Goal: Transaction & Acquisition: Purchase product/service

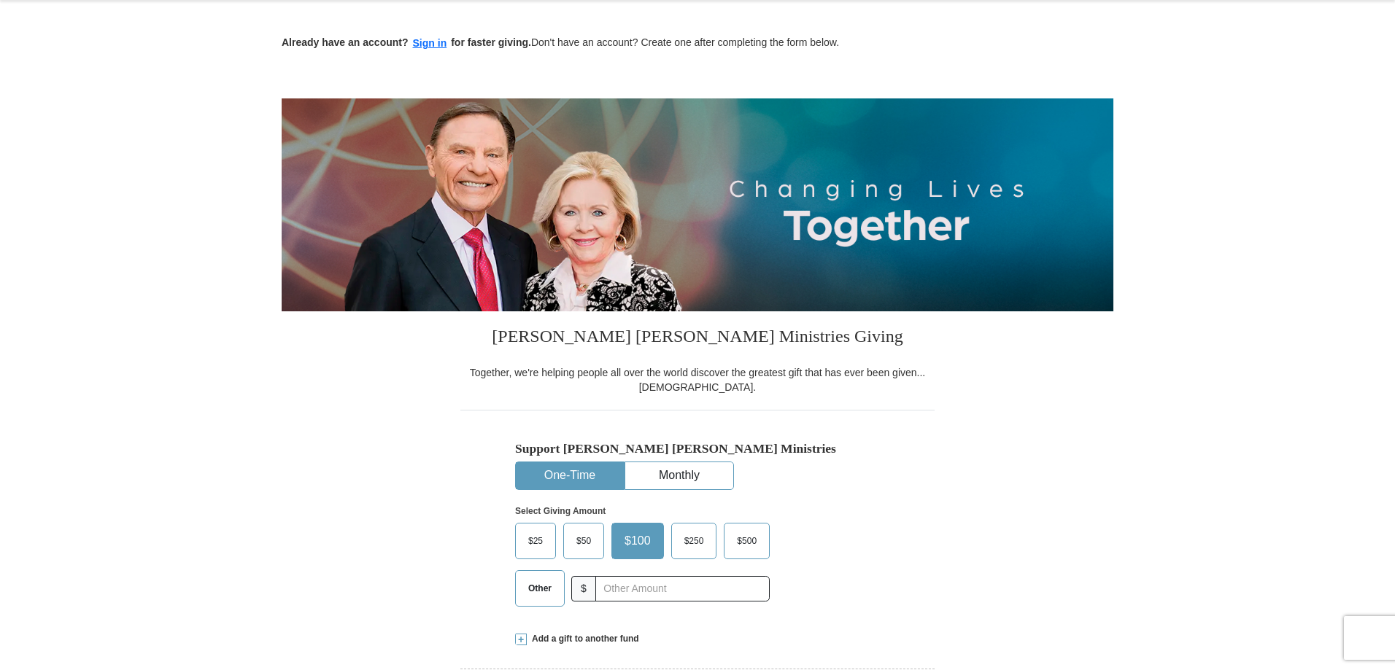
scroll to position [146, 0]
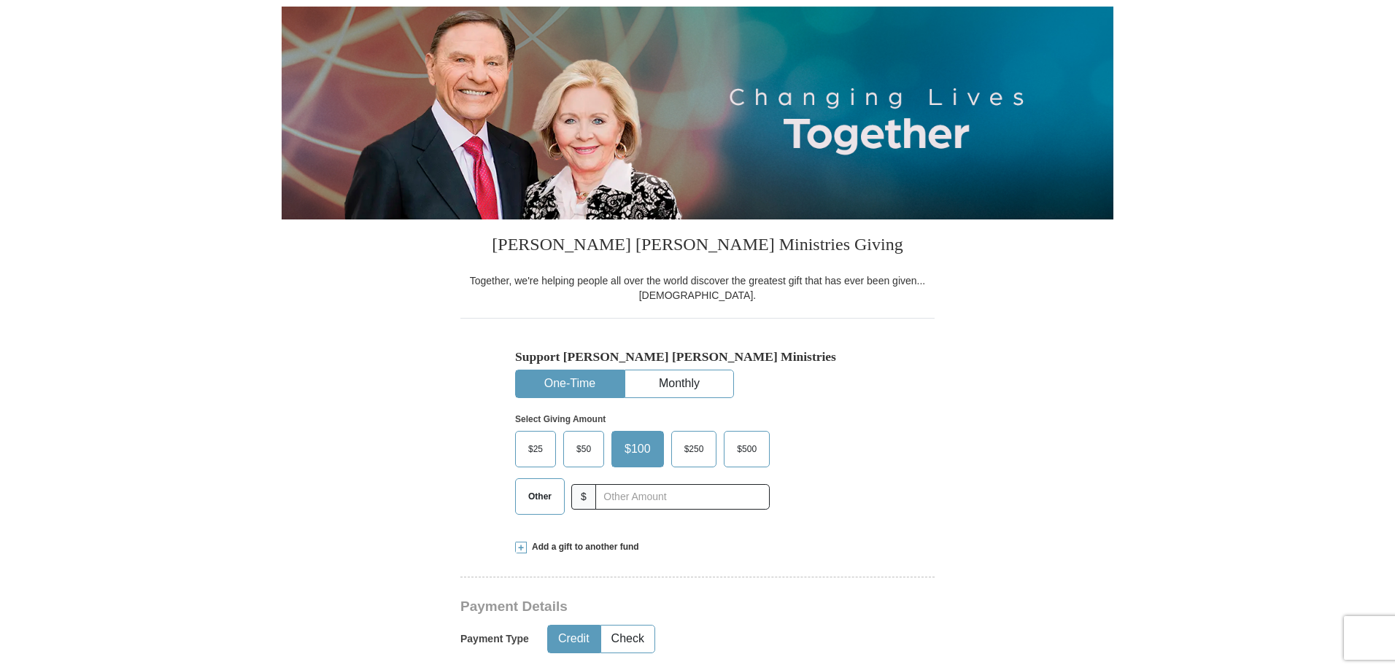
click at [548, 500] on span "Other" at bounding box center [540, 497] width 38 height 22
click at [0, 0] on input "Other" at bounding box center [0, 0] width 0 height 0
click at [635, 500] on input "text" at bounding box center [682, 497] width 162 height 26
type input "30.00"
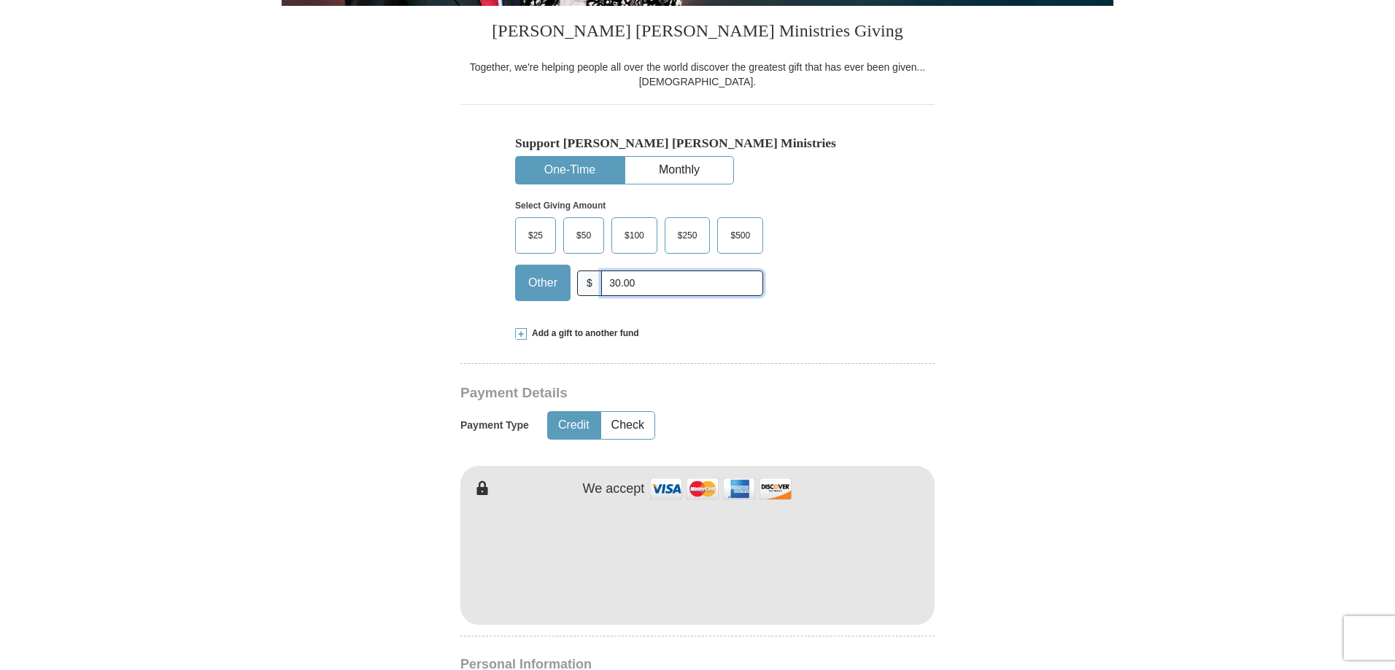
scroll to position [365, 0]
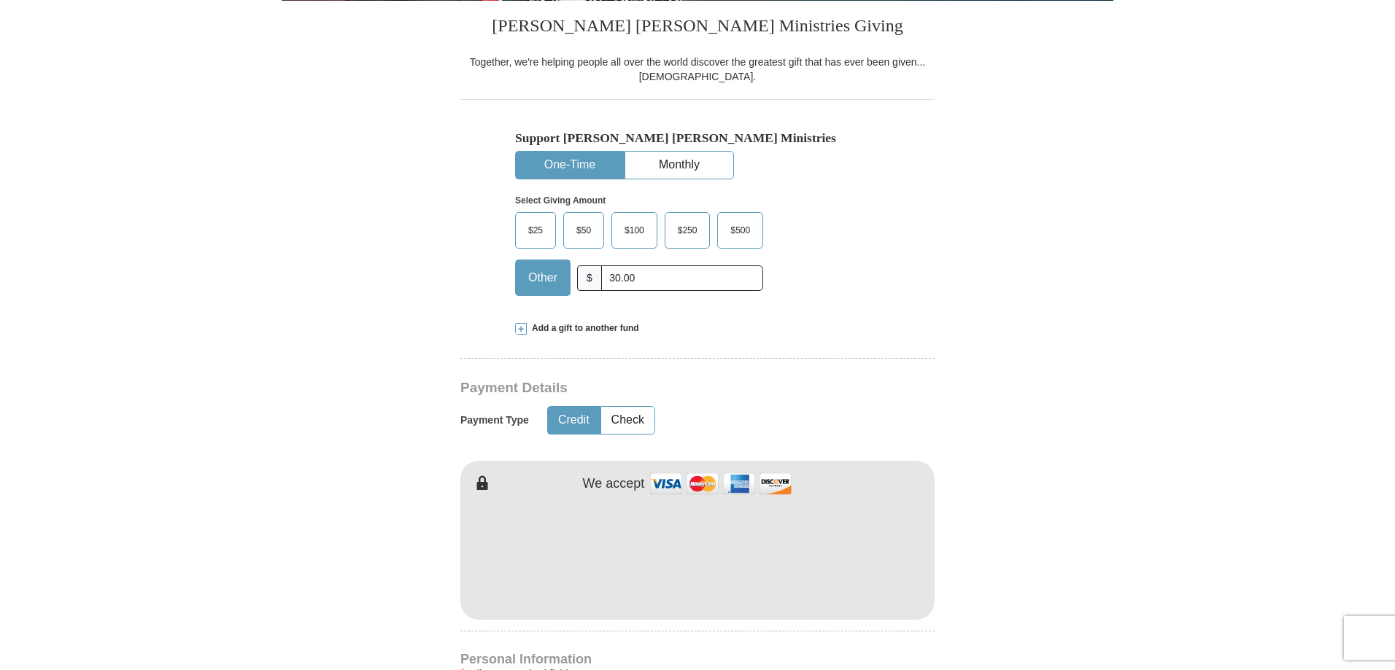
type input "[PERSON_NAME]"
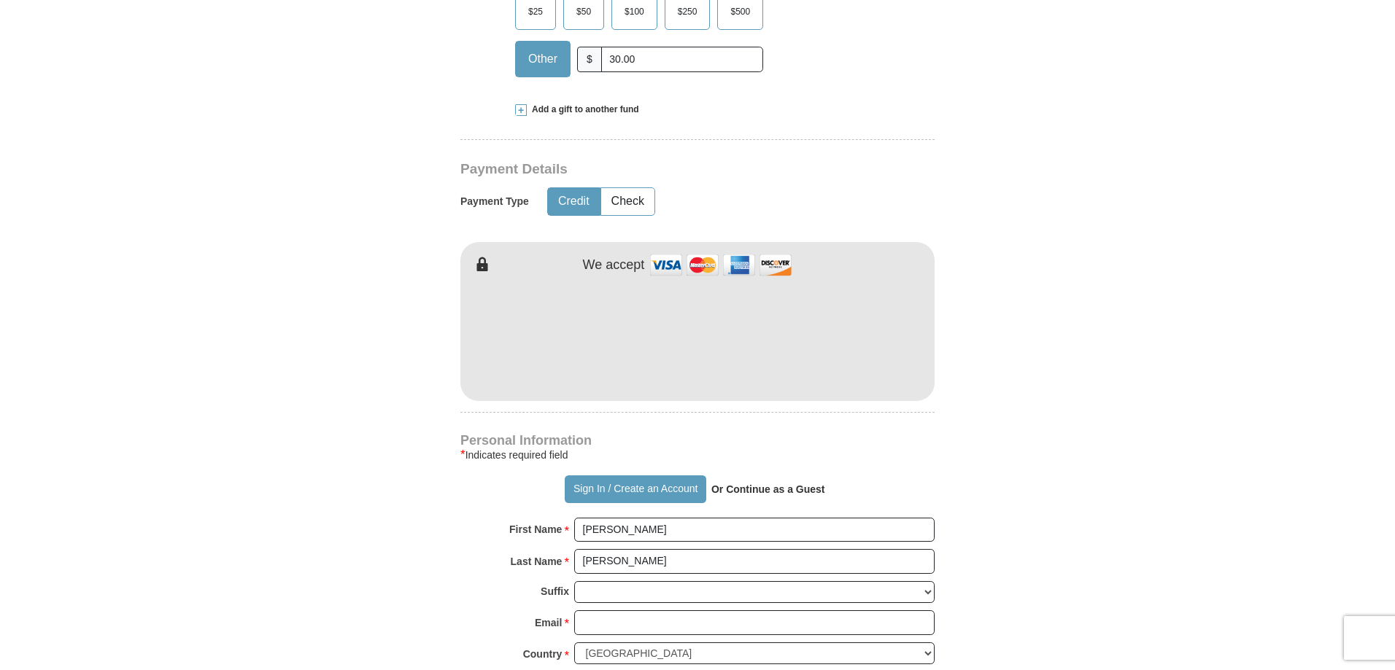
scroll to position [657, 0]
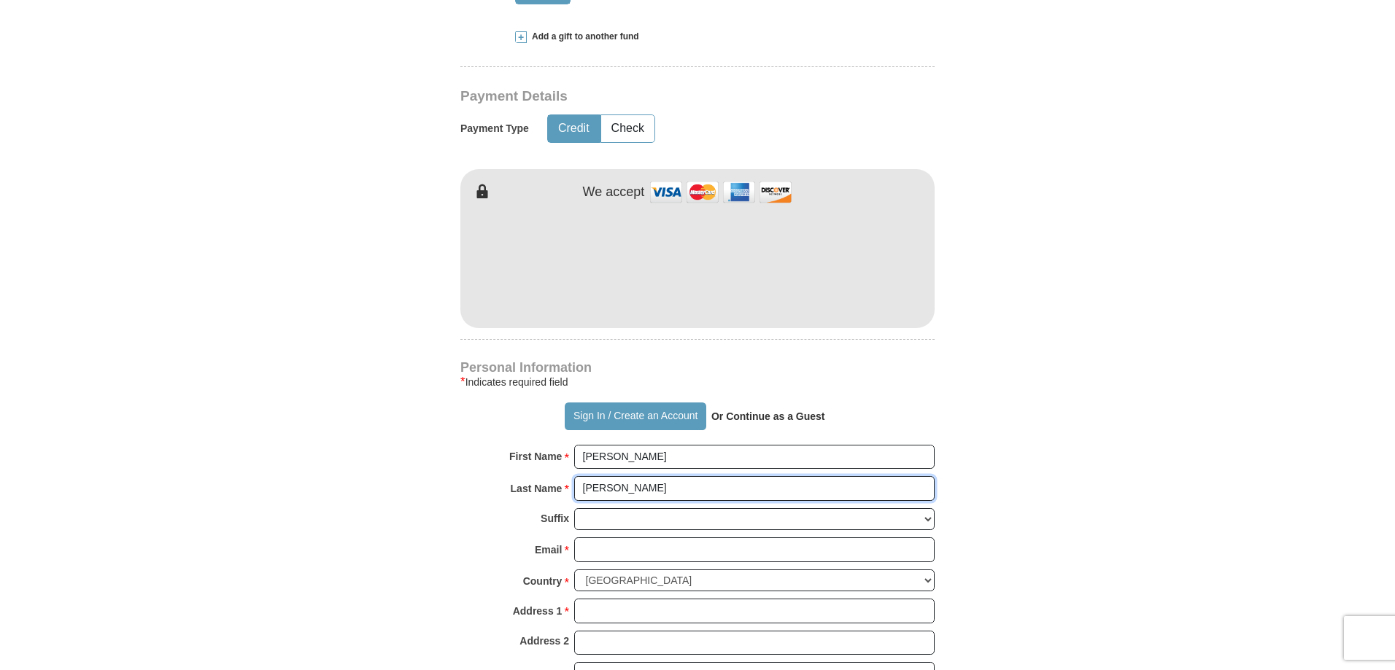
click at [619, 491] on input "[PERSON_NAME]" at bounding box center [754, 488] width 360 height 25
type input "F"
type input "[PERSON_NAME]"
click at [985, 350] on form "Already have an account? Sign in for faster giving. Don't have an account? Crea…" at bounding box center [698, 296] width 832 height 1789
click at [753, 551] on input "Email *" at bounding box center [754, 550] width 360 height 25
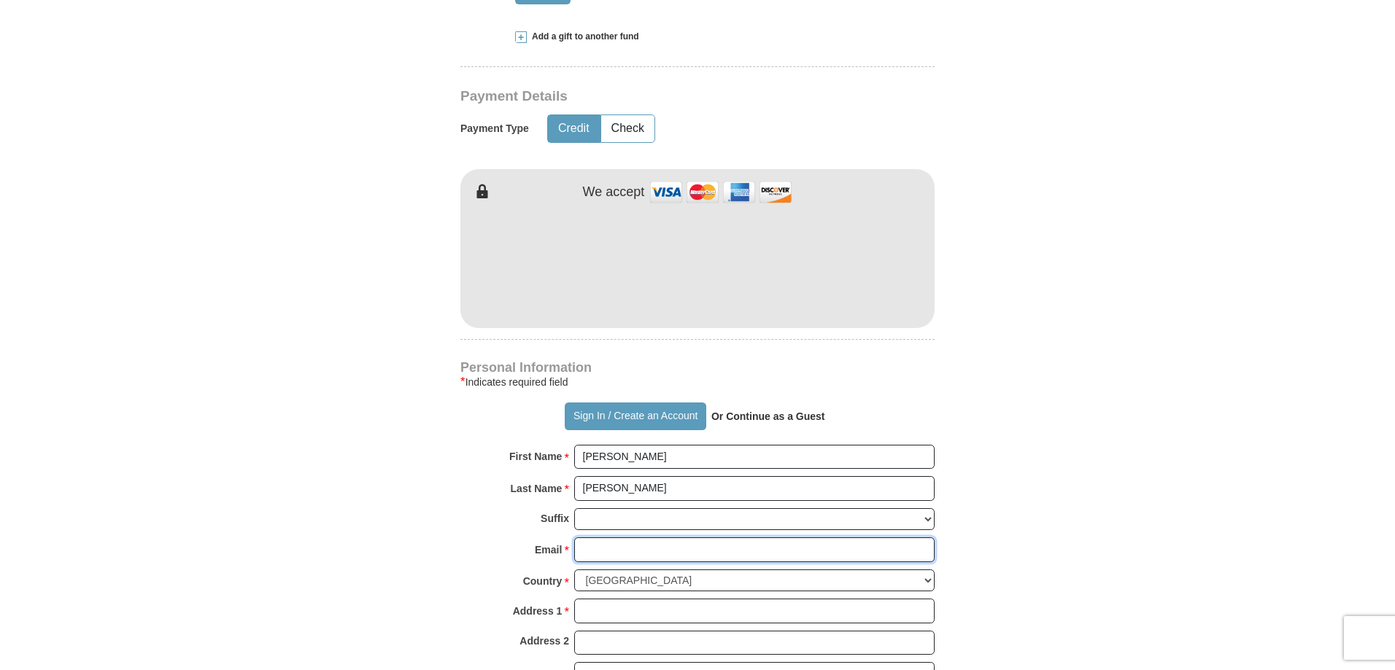
type input "[EMAIL_ADDRESS][DOMAIN_NAME]"
type input "1879 M St Apt 18"
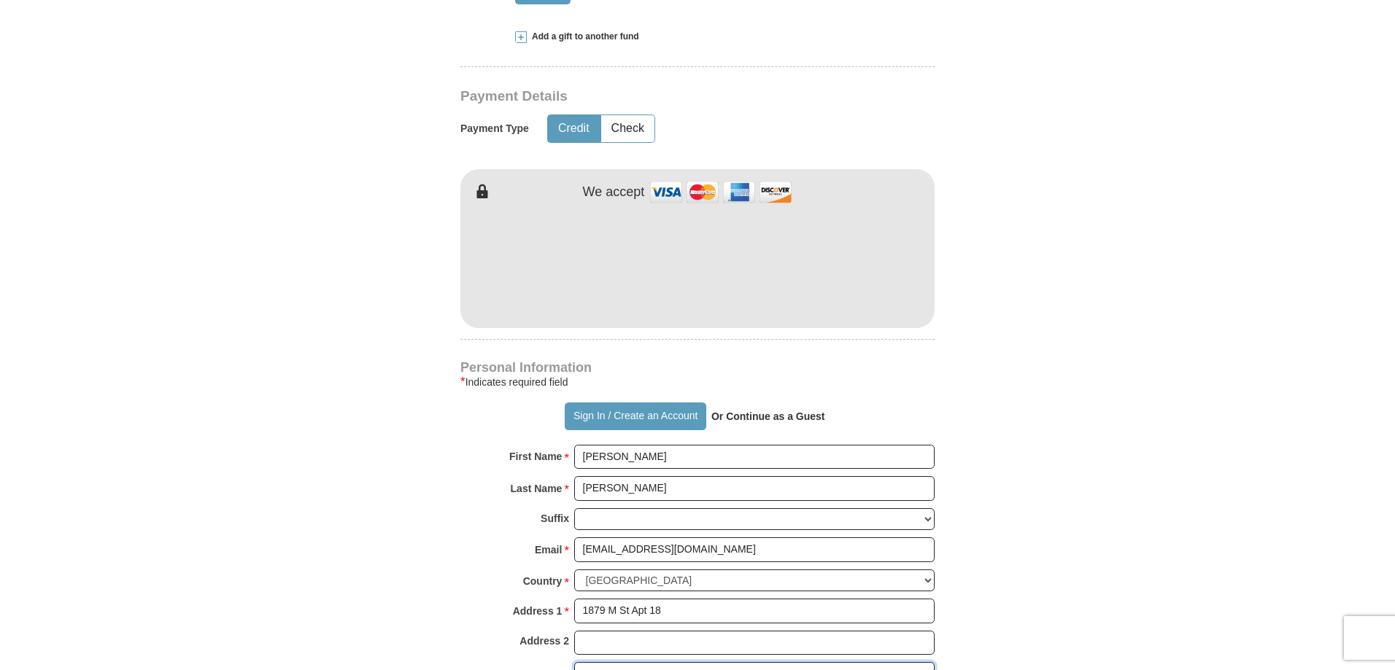
type input "[GEOGRAPHIC_DATA]"
select select "OR"
type input "97477-7817"
type input "5416065107"
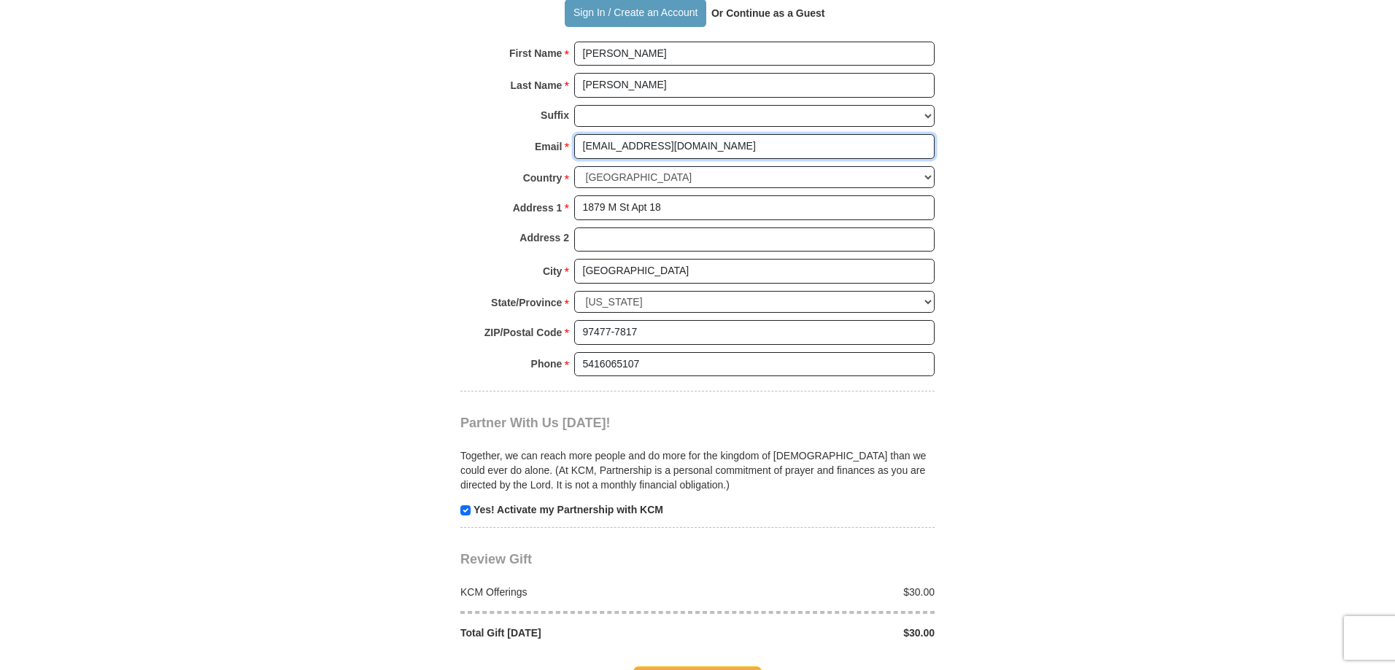
scroll to position [1094, 0]
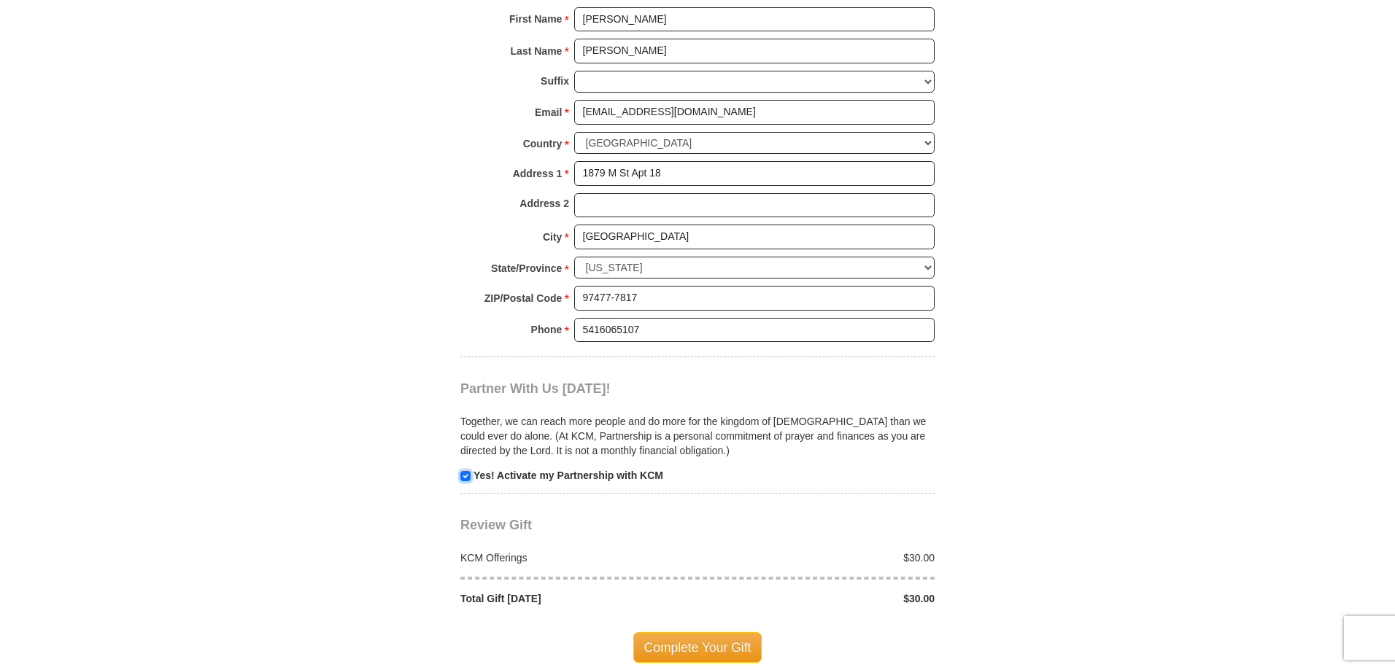
click at [465, 476] on input "checkbox" at bounding box center [465, 476] width 10 height 10
checkbox input "false"
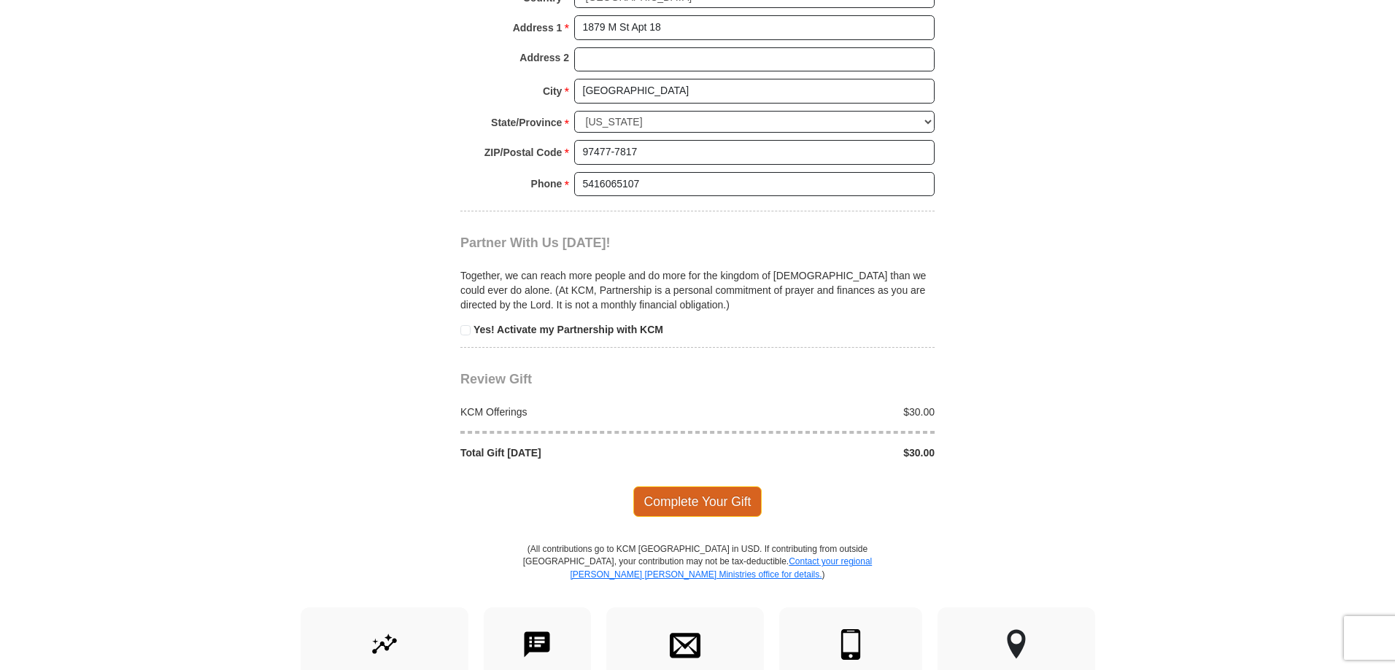
click at [709, 503] on span "Complete Your Gift" at bounding box center [697, 502] width 129 height 31
